Goal: Task Accomplishment & Management: Manage account settings

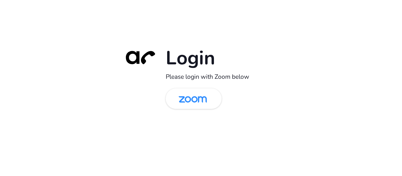
click at [200, 110] on div "Login Please login with Zoom below" at bounding box center [200, 88] width 165 height 84
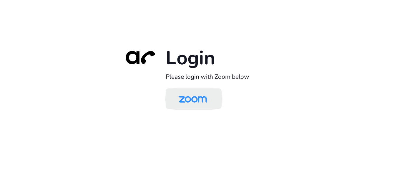
click at [207, 102] on img at bounding box center [192, 99] width 41 height 19
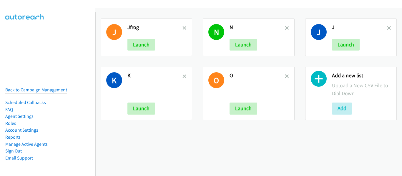
click at [36, 141] on link "Manage Active Agents" at bounding box center [26, 144] width 42 height 6
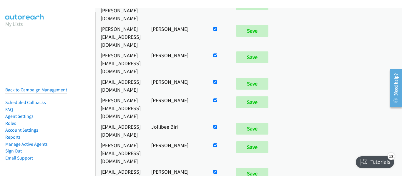
scroll to position [147, 0]
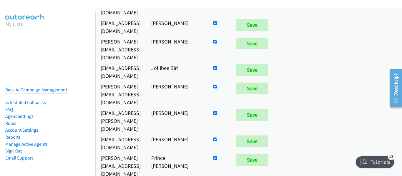
click at [14, 52] on nav "My Lists Back to Campaign Management Scheduled Callbacks FAQ Agent Settings Rol…" at bounding box center [48, 100] width 96 height 176
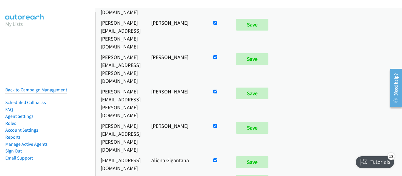
scroll to position [500, 0]
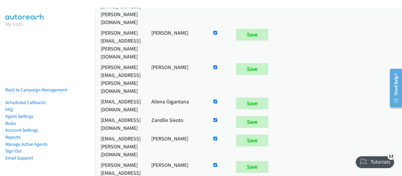
checkbox input "false"
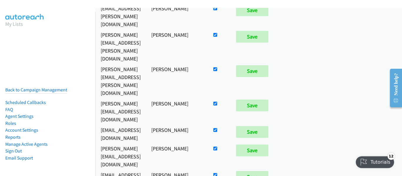
scroll to position [431, 0]
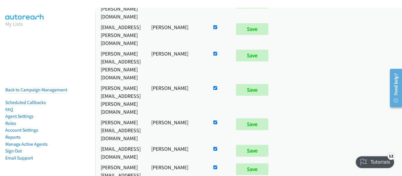
checkbox input "false"
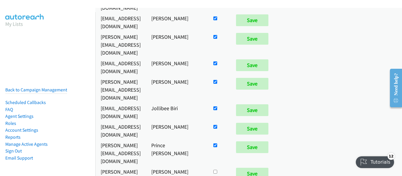
scroll to position [1329, 0]
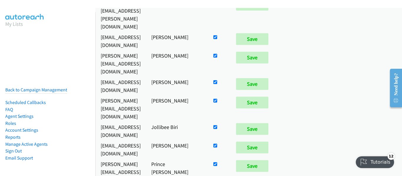
checkbox input "true"
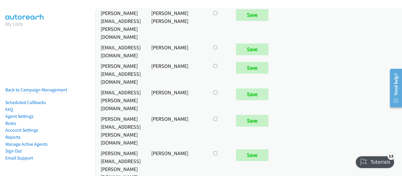
scroll to position [1652, 0]
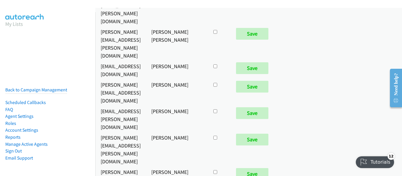
checkbox input "true"
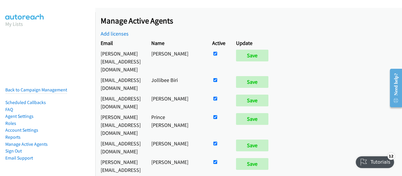
click at [9, 71] on nav "My Lists Back to Campaign Management Scheduled Callbacks FAQ Agent Settings Rol…" at bounding box center [48, 100] width 96 height 176
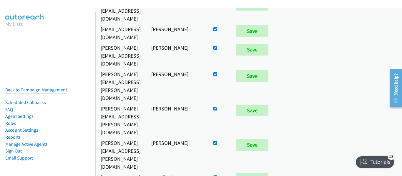
checkbox input "false"
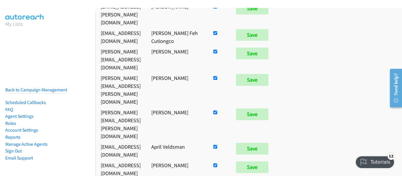
scroll to position [1039, 0]
drag, startPoint x: 289, startPoint y: 88, endPoint x: 300, endPoint y: 88, distance: 11.8
checkbox input "true"
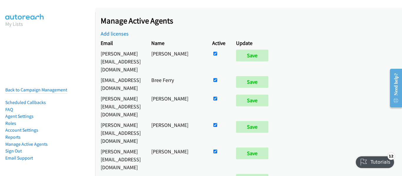
click at [14, 48] on nav "My Lists Back to Campaign Management Scheduled Callbacks FAQ Agent Settings Rol…" at bounding box center [48, 100] width 96 height 176
drag, startPoint x: 15, startPoint y: 69, endPoint x: 19, endPoint y: 35, distance: 34.0
click at [15, 69] on nav "My Lists Back to Campaign Management Scheduled Callbacks FAQ Agent Settings Rol…" at bounding box center [48, 100] width 96 height 176
